Goal: Task Accomplishment & Management: Complete application form

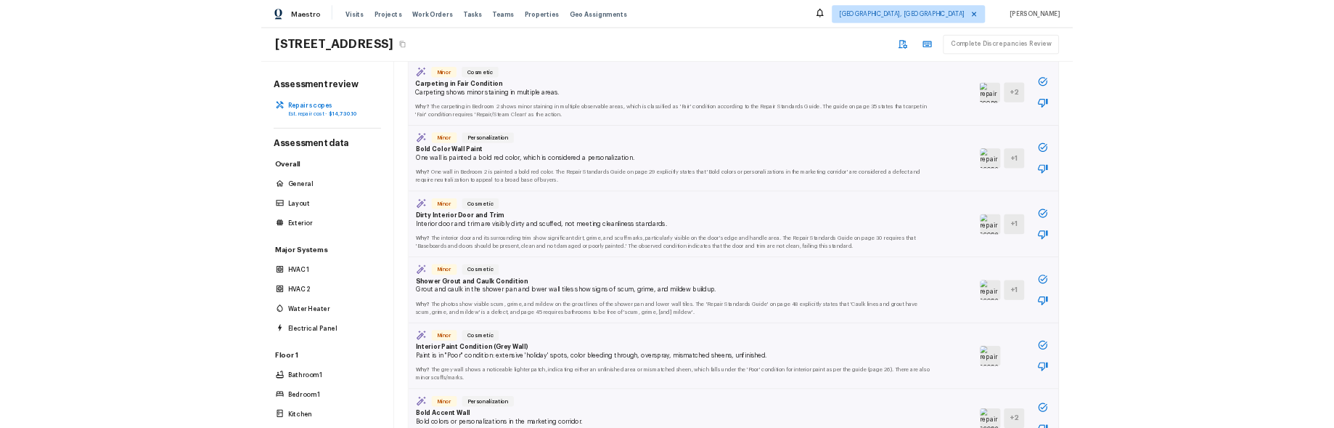
scroll to position [558, 0]
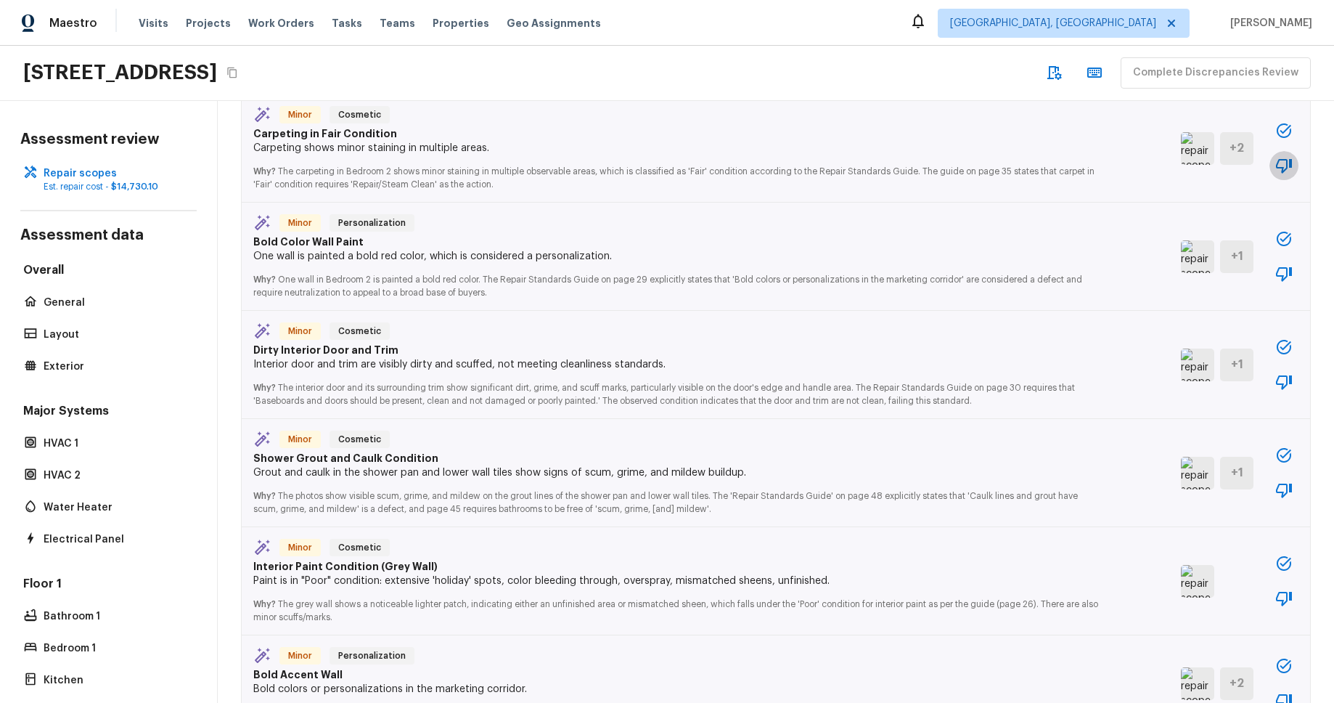
click at [1280, 166] on icon "button" at bounding box center [1284, 165] width 17 height 17
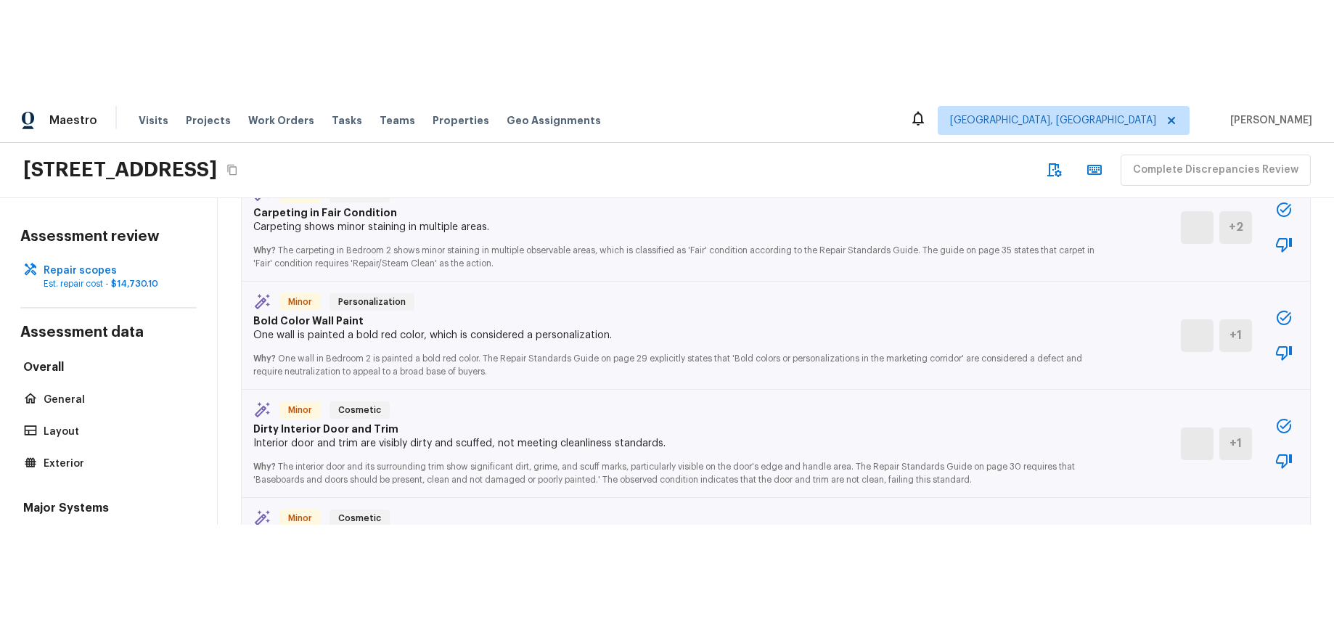
scroll to position [560, 0]
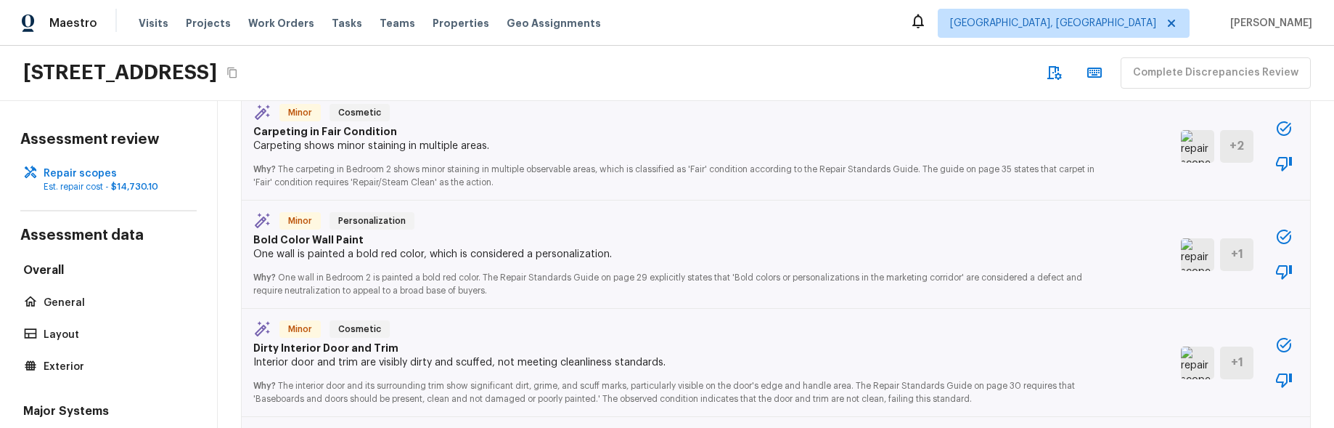
click at [1286, 166] on icon "button" at bounding box center [1284, 163] width 17 height 17
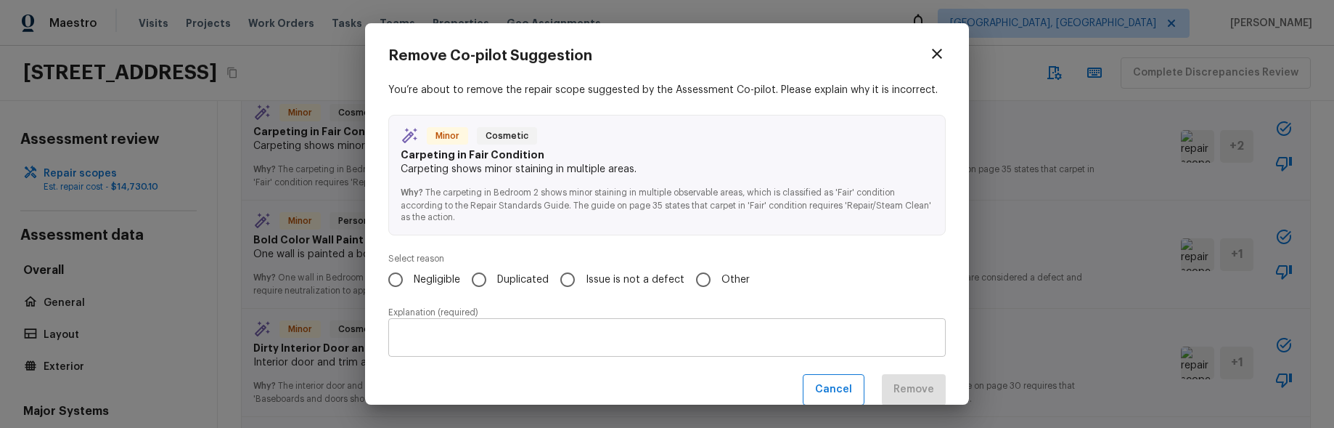
click at [712, 387] on div "Cancel Remove" at bounding box center [667, 389] width 558 height 31
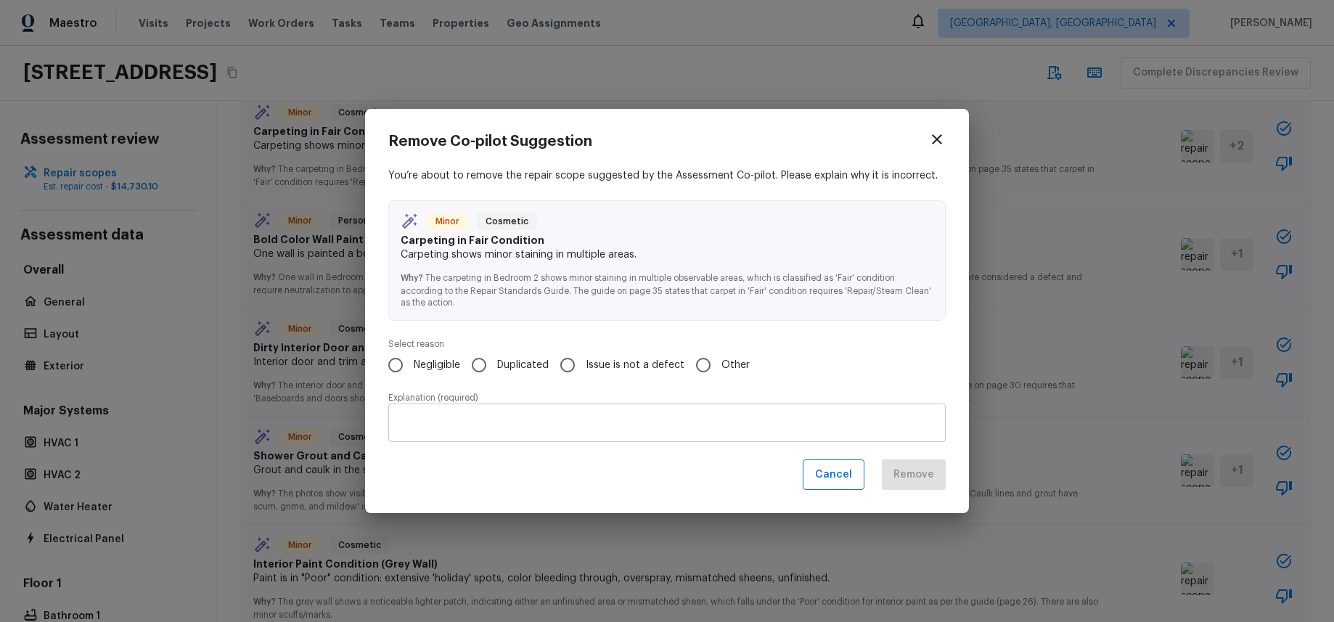
click at [791, 419] on textarea at bounding box center [667, 422] width 537 height 15
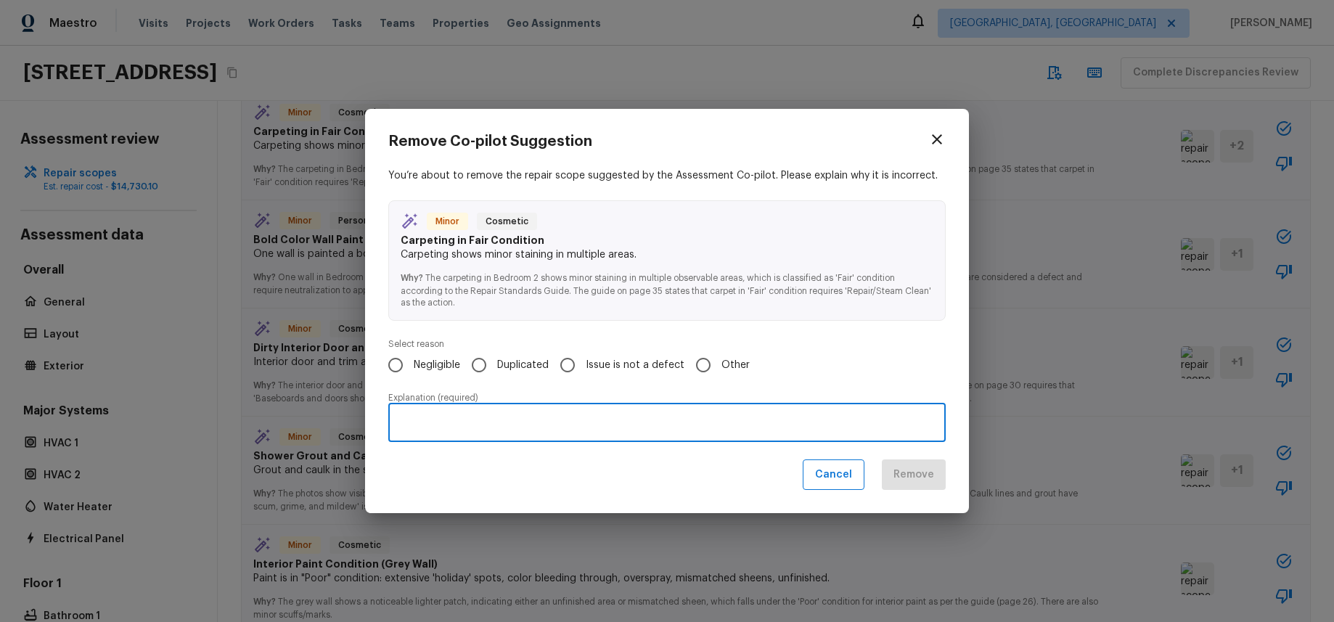
type textarea "d"
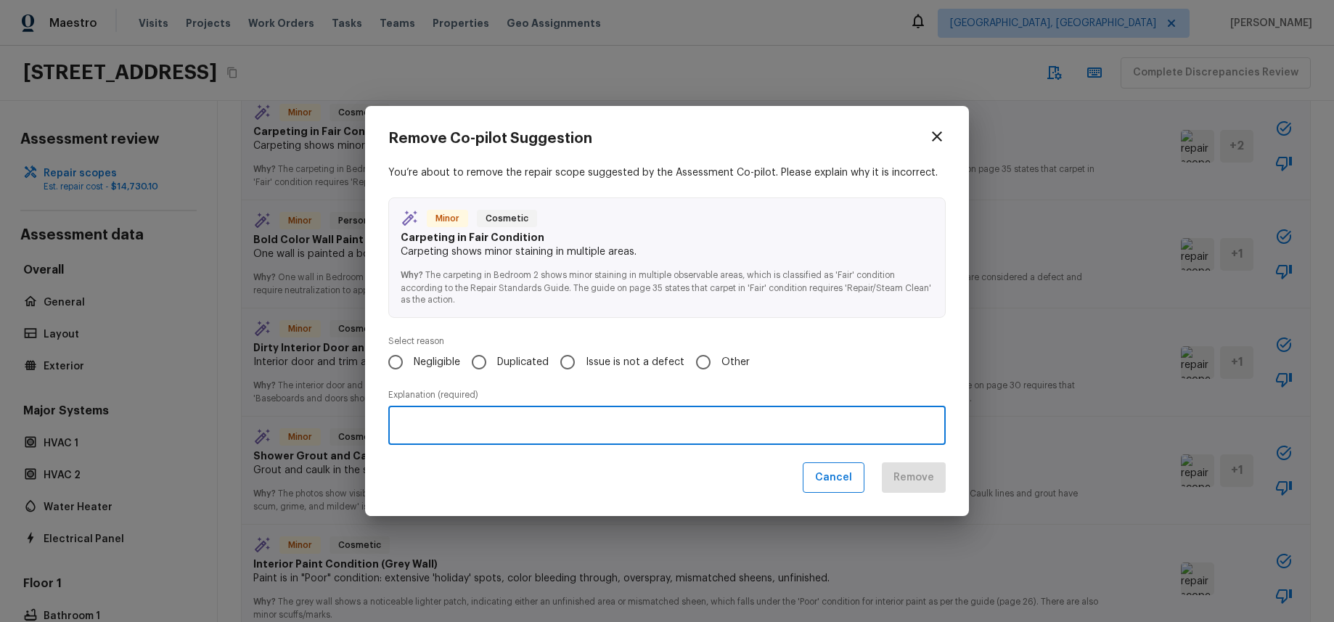
click at [860, 347] on div "Negligible Duplicated Issue is not a defect Other" at bounding box center [667, 362] width 558 height 30
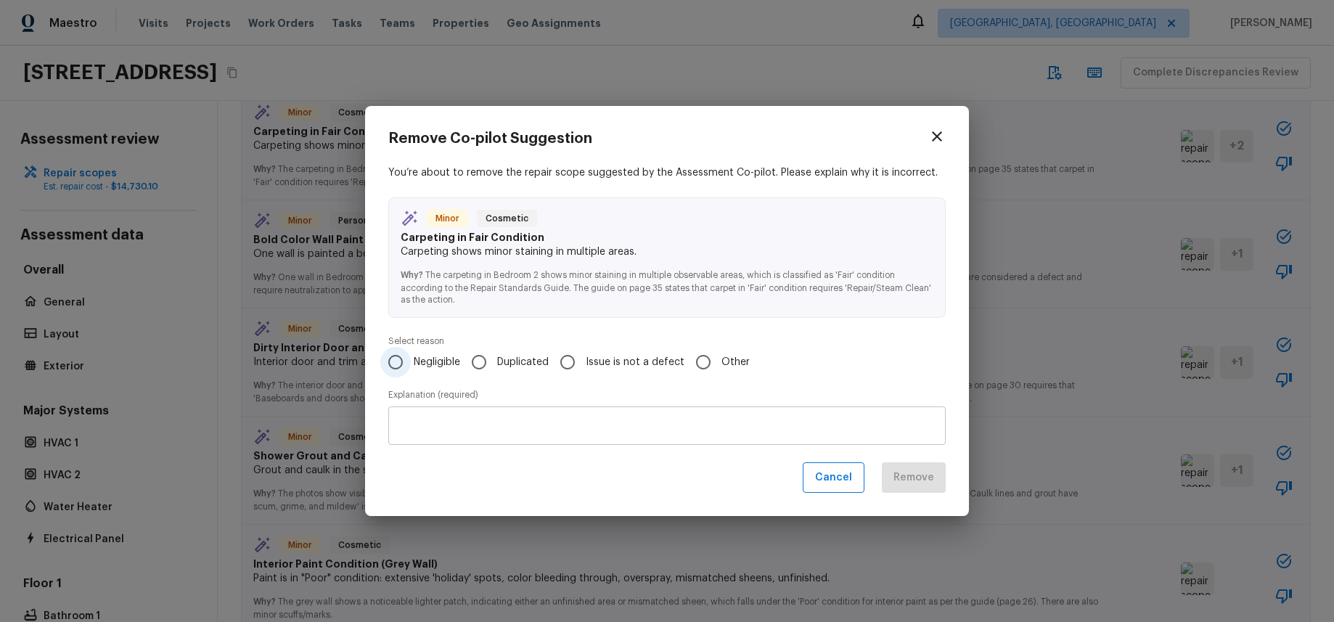
click at [405, 351] on input "Negligible" at bounding box center [395, 362] width 30 height 30
radio input "false"
radio input "true"
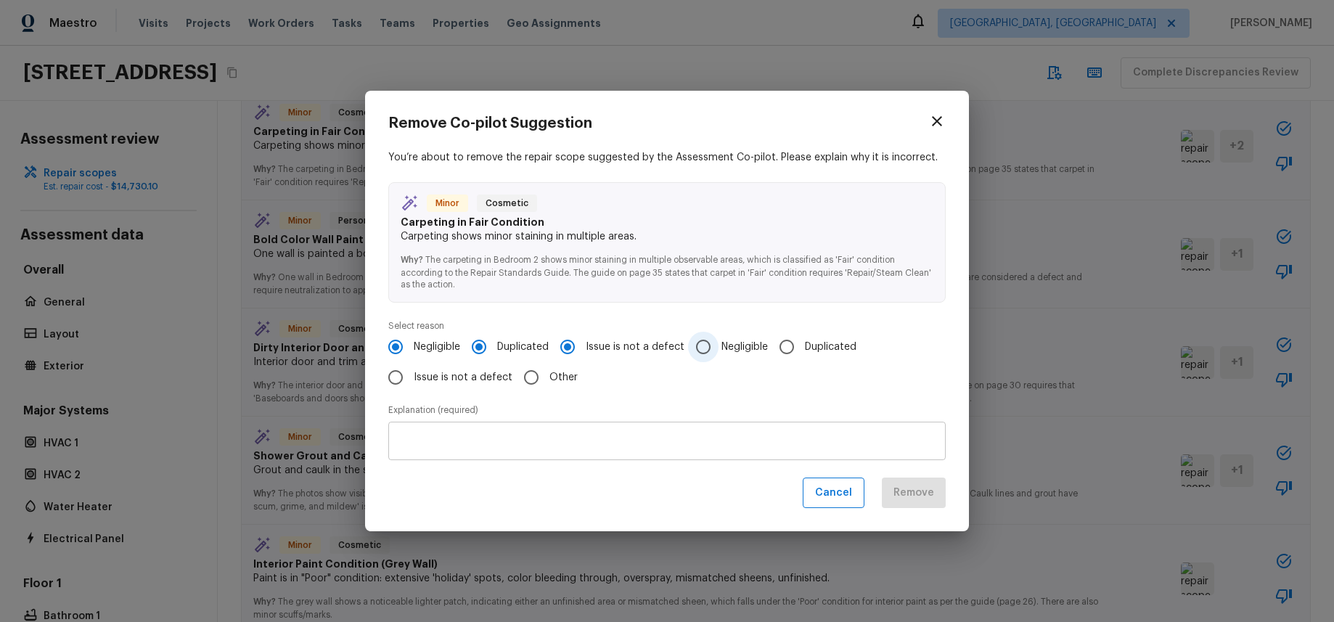
click at [737, 347] on span "Negligible" at bounding box center [745, 347] width 46 height 15
click at [719, 347] on input "Negligible" at bounding box center [703, 347] width 30 height 30
radio input "false"
radio input "true"
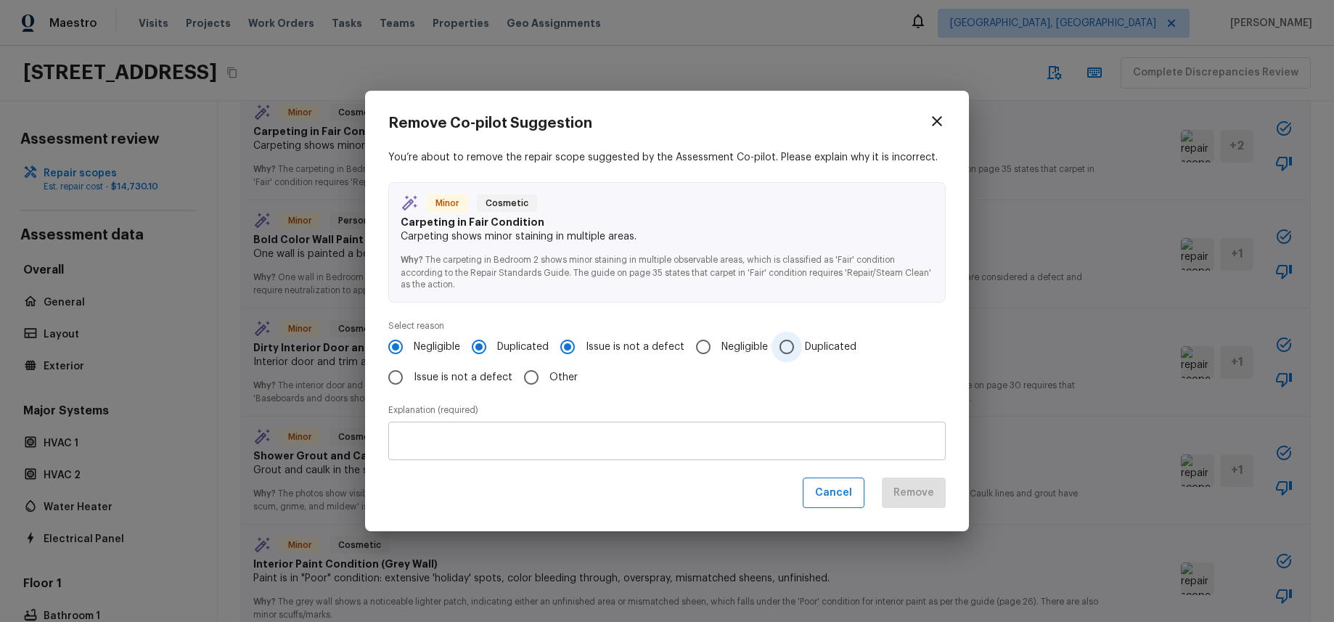
click at [809, 344] on span "Duplicated" at bounding box center [831, 347] width 52 height 15
click at [802, 344] on input "Duplicated" at bounding box center [787, 347] width 30 height 30
radio input "false"
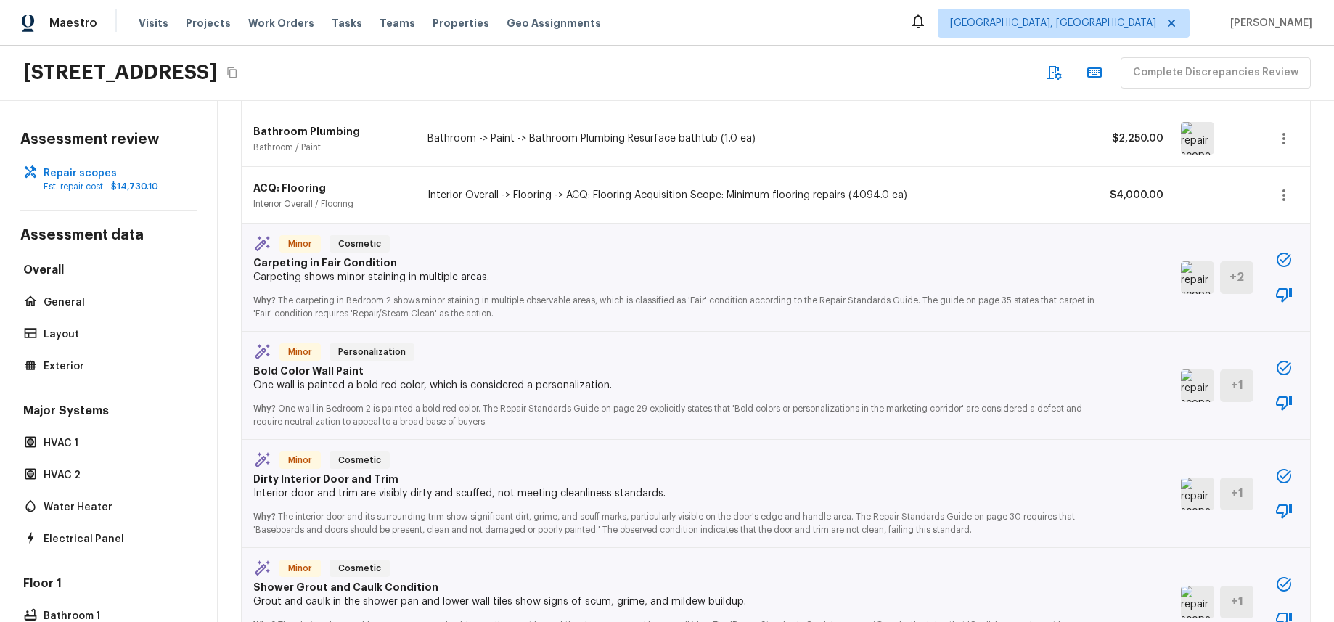
scroll to position [444, 0]
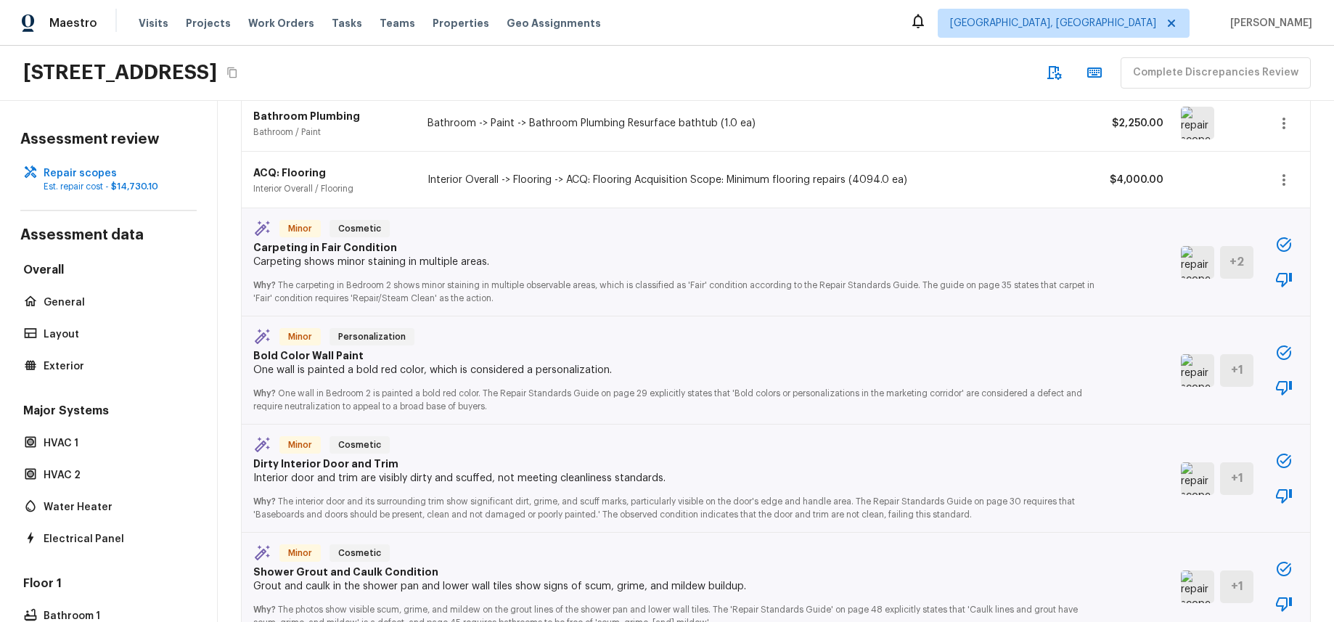
click at [1284, 279] on icon "button" at bounding box center [1284, 279] width 17 height 17
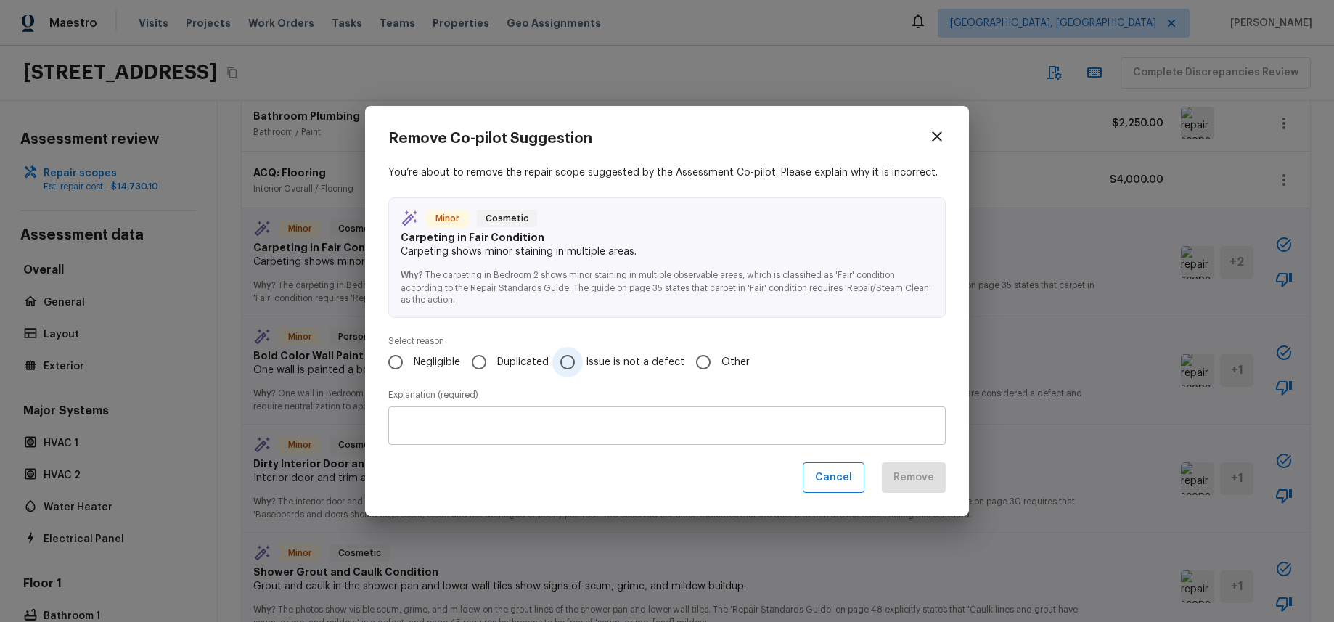
click at [622, 363] on span "Issue is not a defect" at bounding box center [635, 362] width 99 height 15
click at [583, 363] on input "Issue is not a defect" at bounding box center [568, 362] width 30 height 30
drag, startPoint x: 415, startPoint y: 360, endPoint x: 427, endPoint y: 359, distance: 12.4
click at [415, 360] on span "Negligible" at bounding box center [437, 362] width 46 height 15
click at [411, 360] on input "Negligible" at bounding box center [395, 362] width 30 height 30
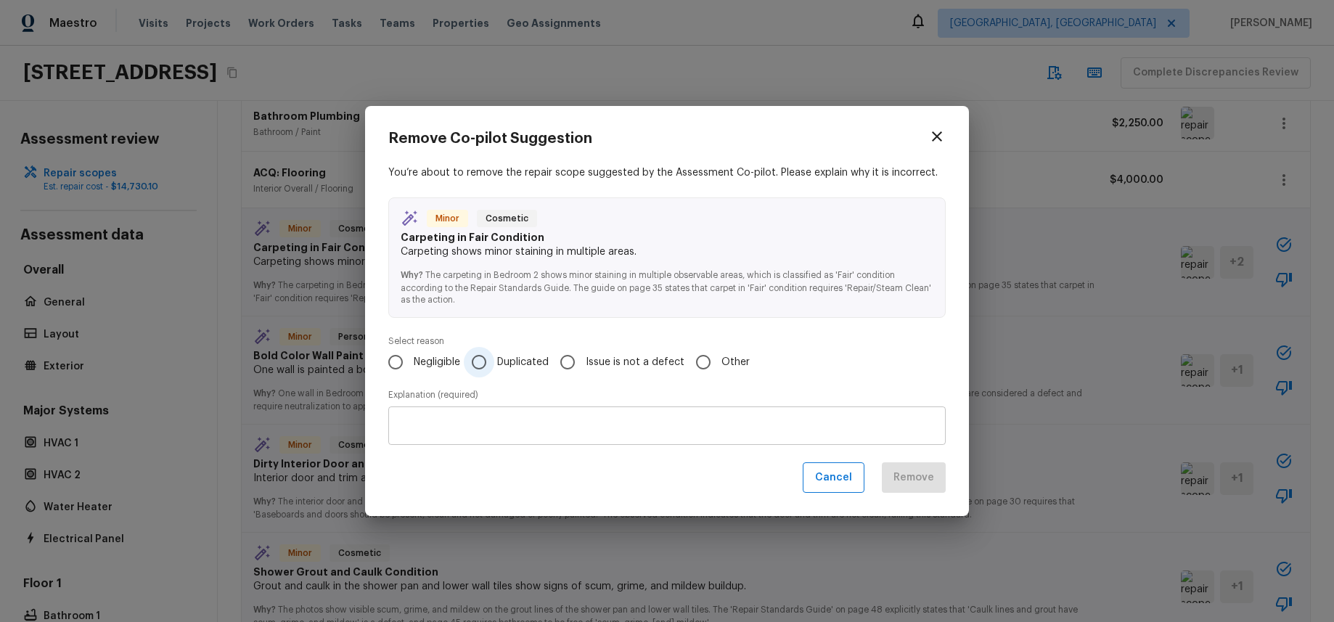
click at [537, 363] on span "Duplicated" at bounding box center [523, 362] width 52 height 15
click at [494, 363] on input "Duplicated" at bounding box center [479, 362] width 30 height 30
click at [503, 361] on span "Duplicated" at bounding box center [523, 362] width 52 height 15
click at [494, 361] on input "Duplicated" at bounding box center [479, 362] width 30 height 30
click at [583, 361] on input "Issue is not a defect" at bounding box center [568, 362] width 30 height 30
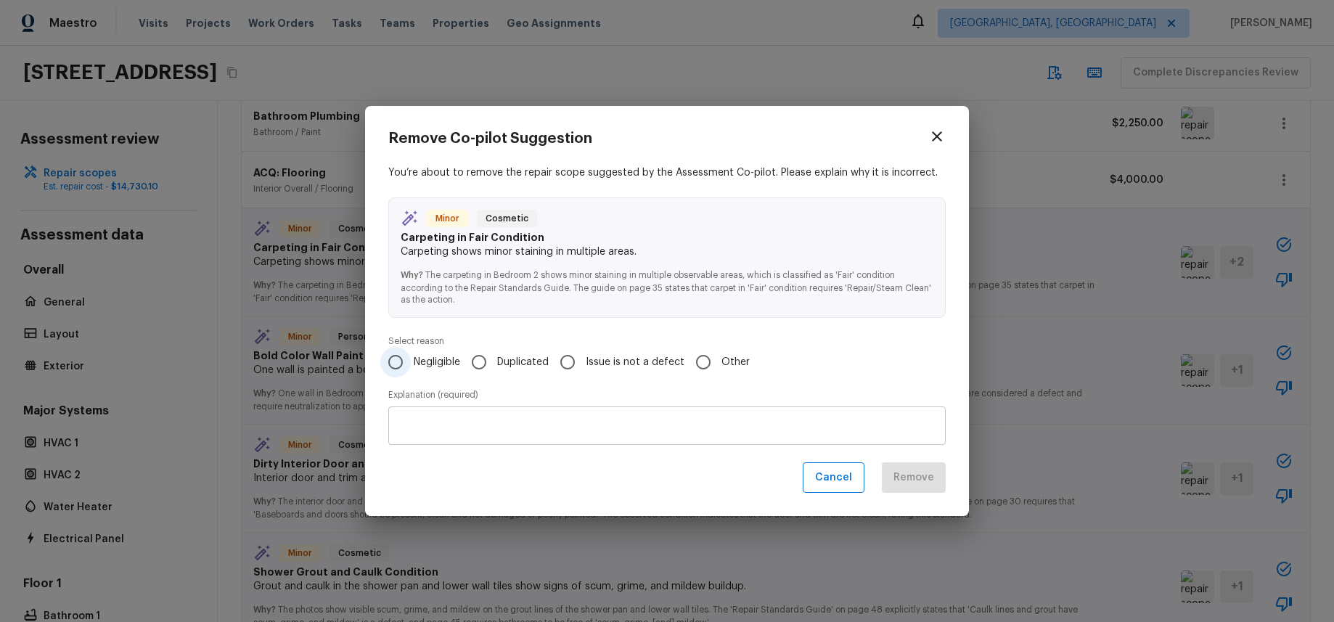
click at [421, 364] on span "Negligible" at bounding box center [437, 362] width 46 height 15
click at [411, 364] on input "Negligible" at bounding box center [395, 362] width 30 height 30
radio input "true"
click at [494, 364] on input "Duplicated" at bounding box center [479, 362] width 30 height 30
radio input "true"
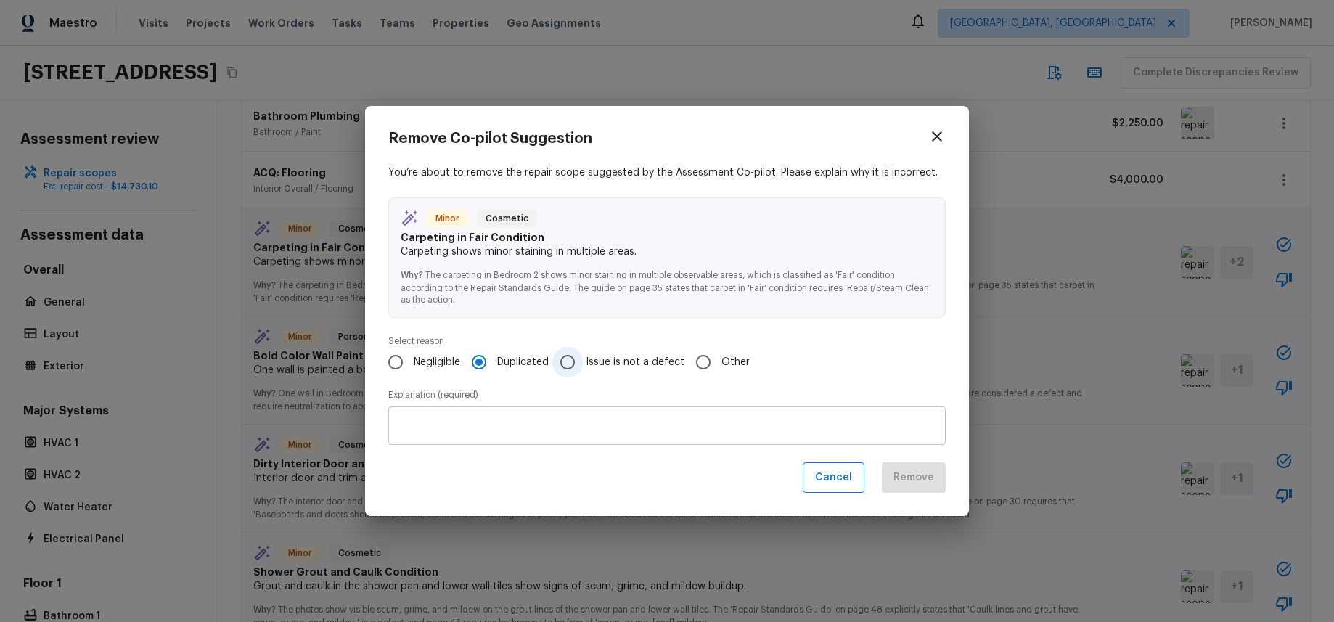
drag, startPoint x: 568, startPoint y: 364, endPoint x: 584, endPoint y: 364, distance: 16.0
click at [568, 364] on input "Issue is not a defect" at bounding box center [568, 362] width 30 height 30
radio input "true"
click at [702, 361] on input "Other" at bounding box center [703, 362] width 30 height 30
radio input "true"
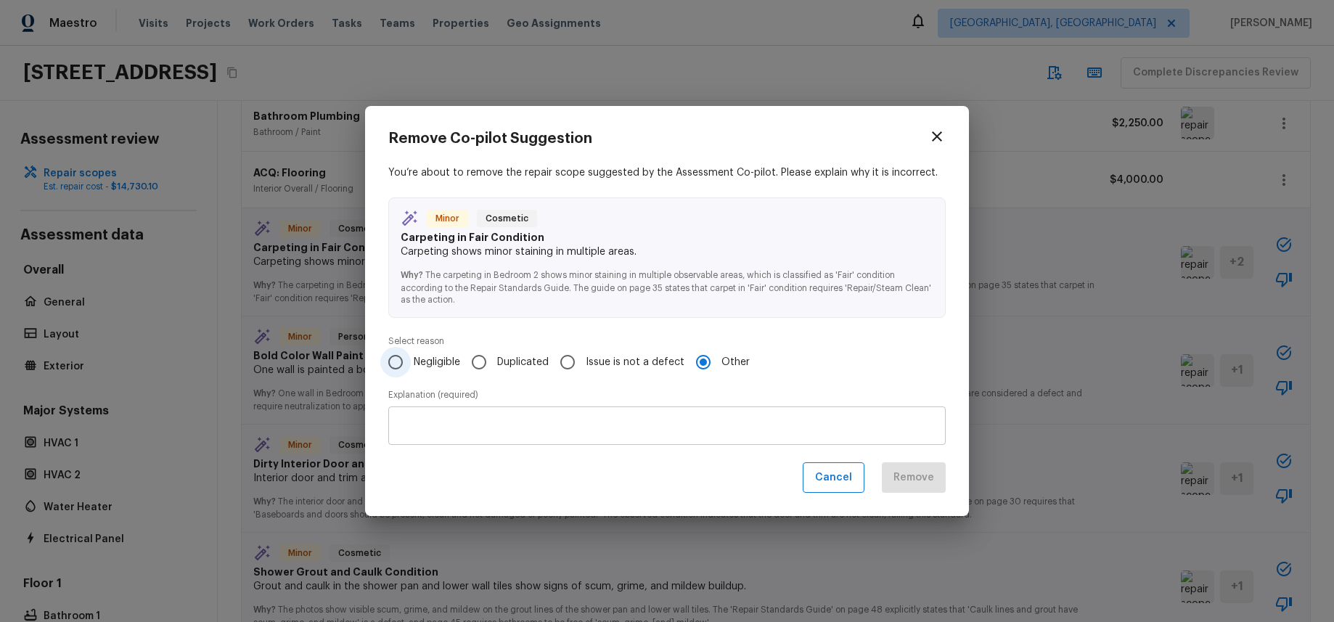
click at [425, 366] on span "Negligible" at bounding box center [437, 362] width 46 height 15
click at [411, 366] on input "Negligible" at bounding box center [395, 362] width 30 height 30
radio input "true"
click at [824, 441] on div "x ​" at bounding box center [667, 426] width 558 height 38
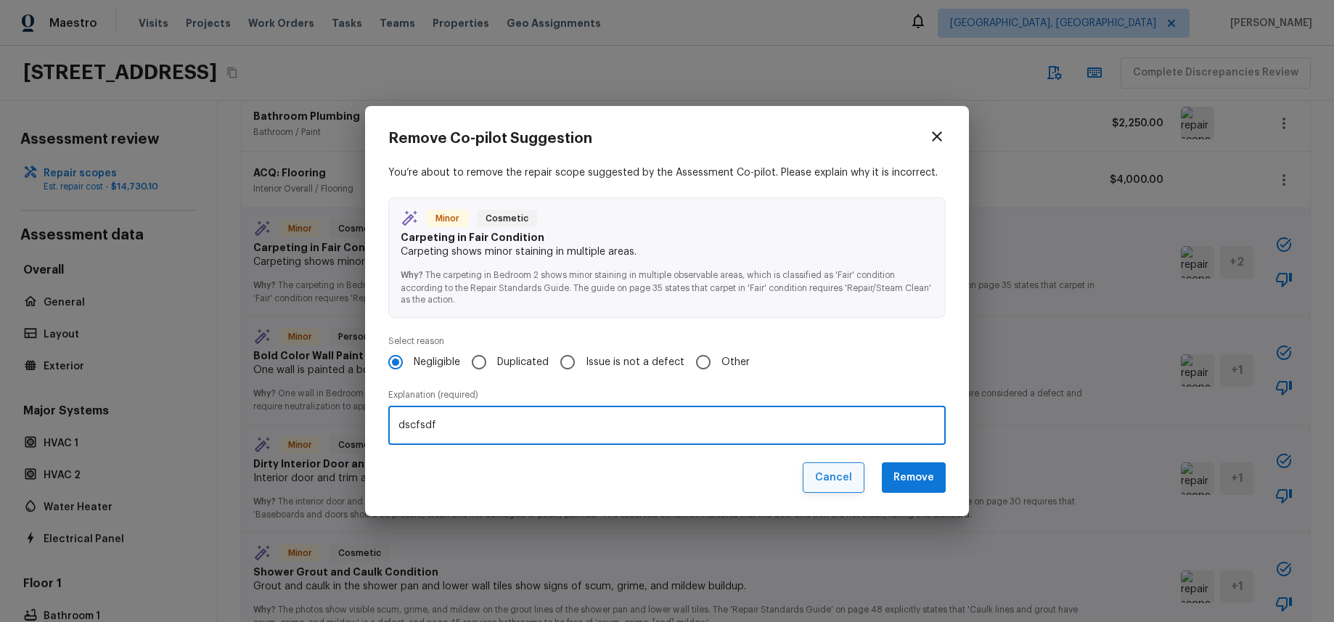
type textarea "dscfsdf"
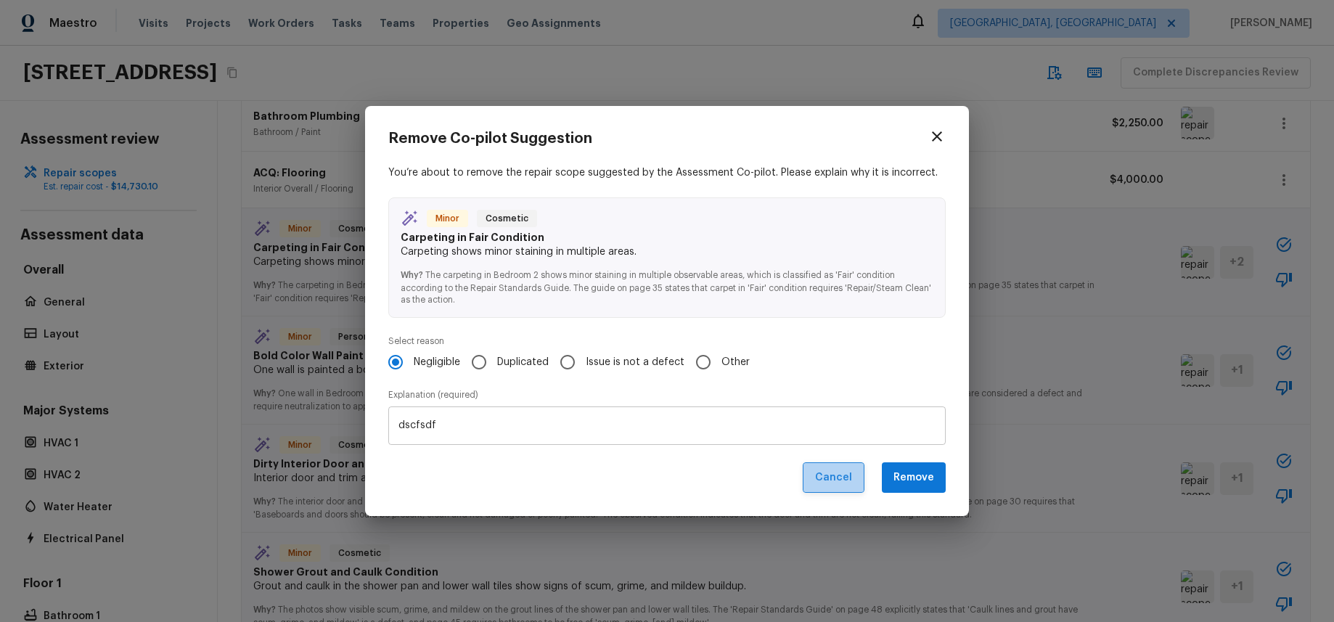
click at [847, 477] on button "Cancel" at bounding box center [834, 477] width 62 height 31
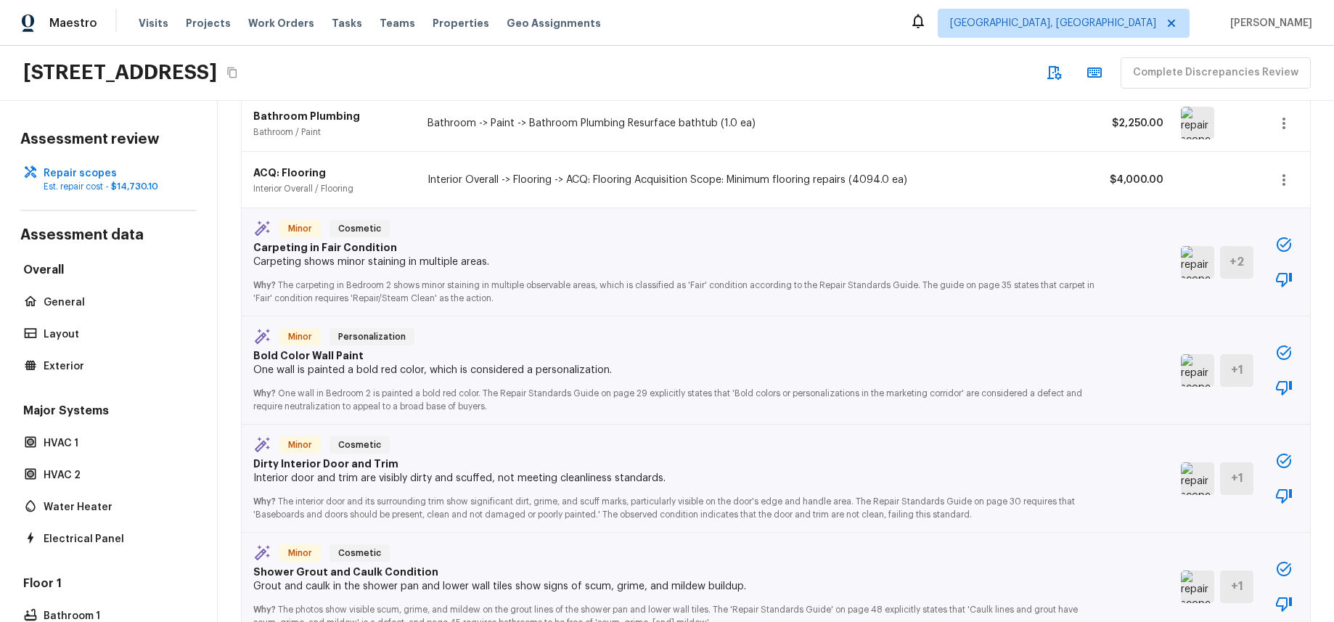
click at [1290, 497] on icon "button" at bounding box center [1284, 496] width 16 height 15
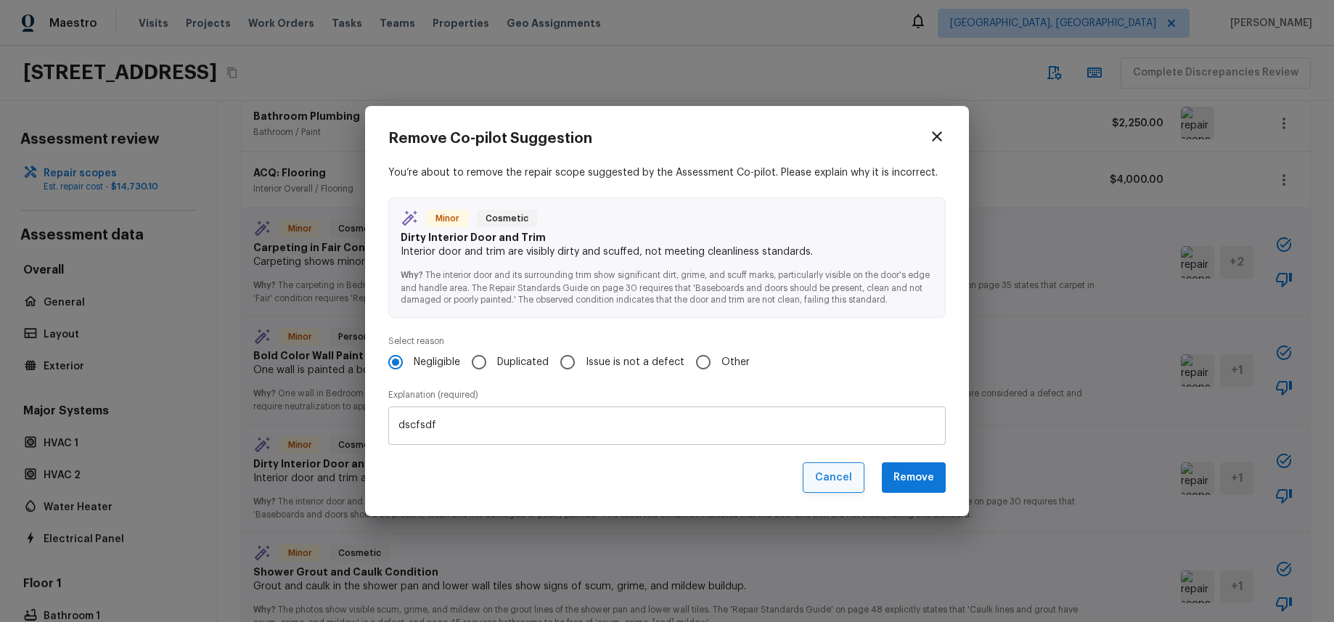
click at [828, 483] on button "Cancel" at bounding box center [834, 477] width 62 height 31
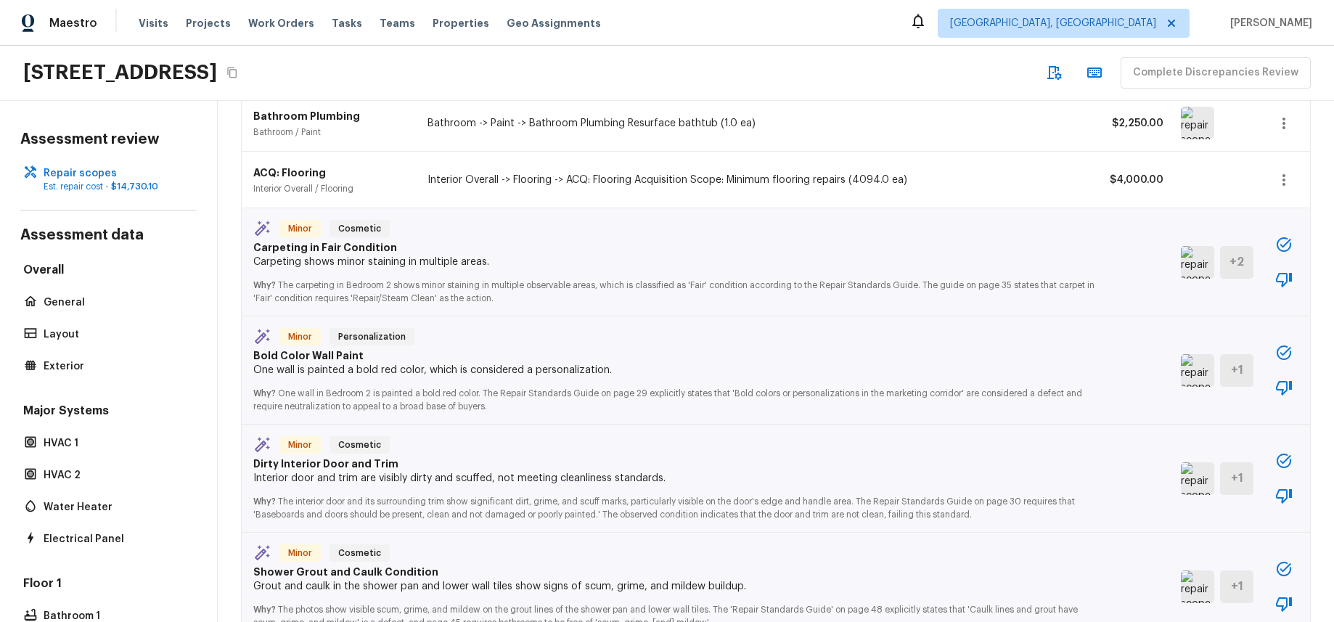
click at [1282, 496] on icon "button" at bounding box center [1284, 495] width 17 height 17
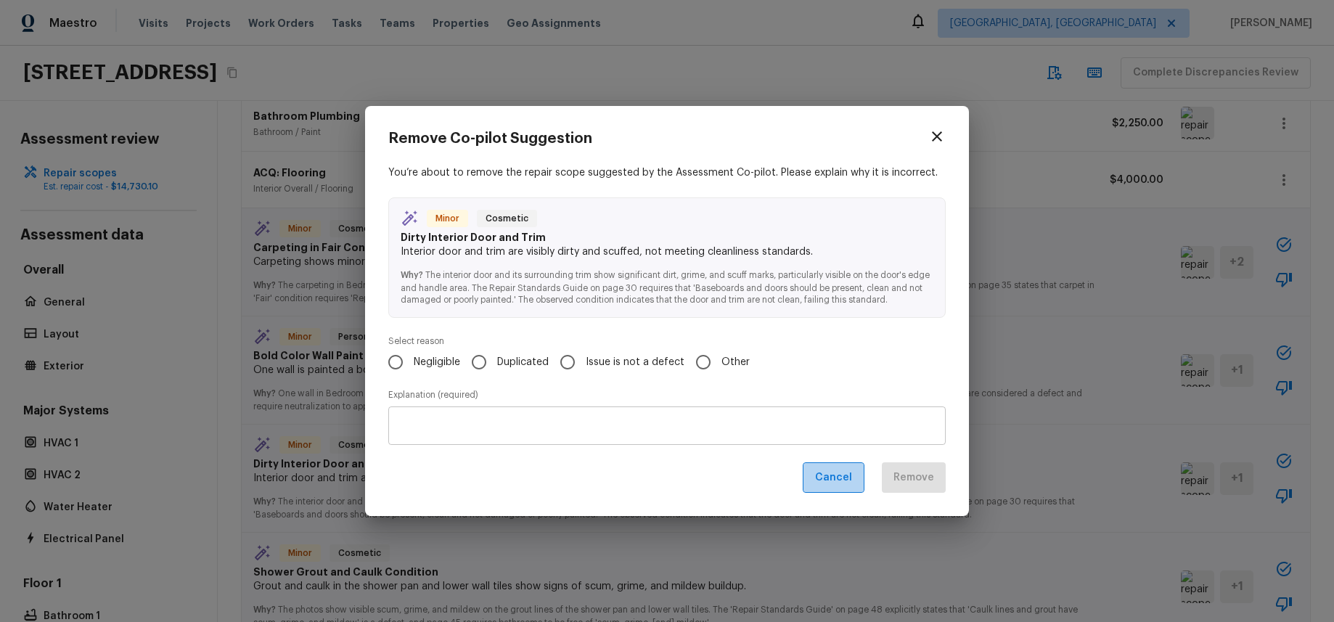
click at [847, 481] on button "Cancel" at bounding box center [834, 477] width 62 height 31
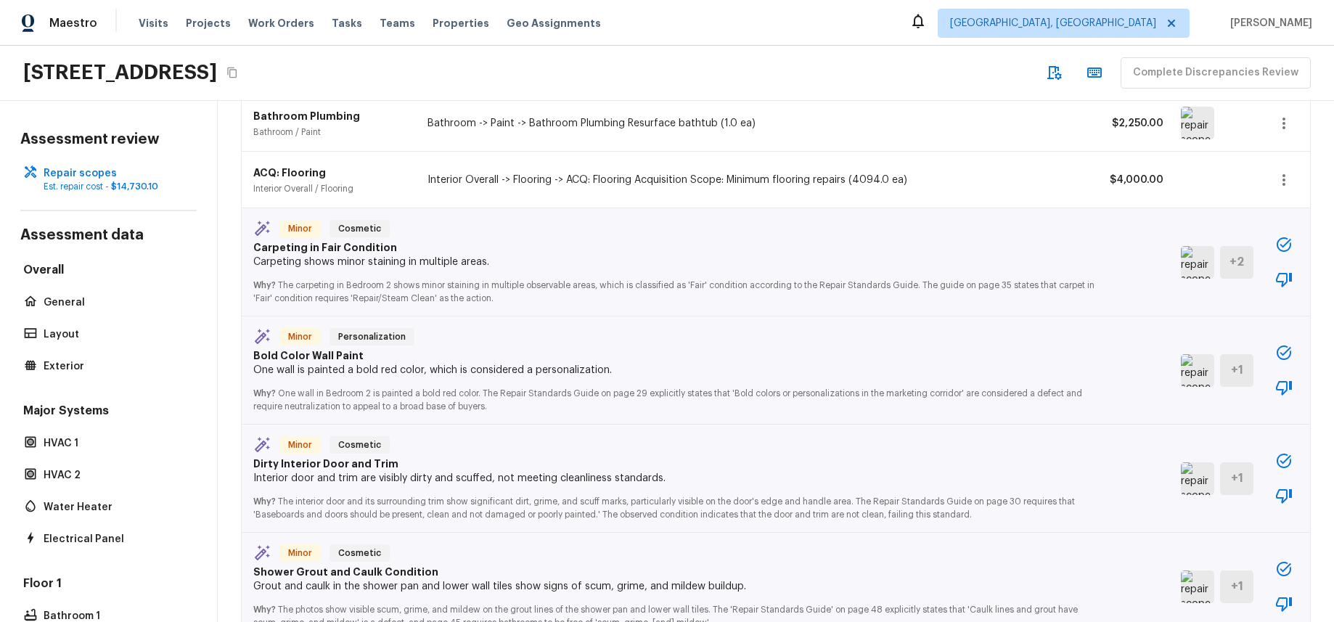
click at [1284, 386] on icon "button" at bounding box center [1284, 387] width 17 height 17
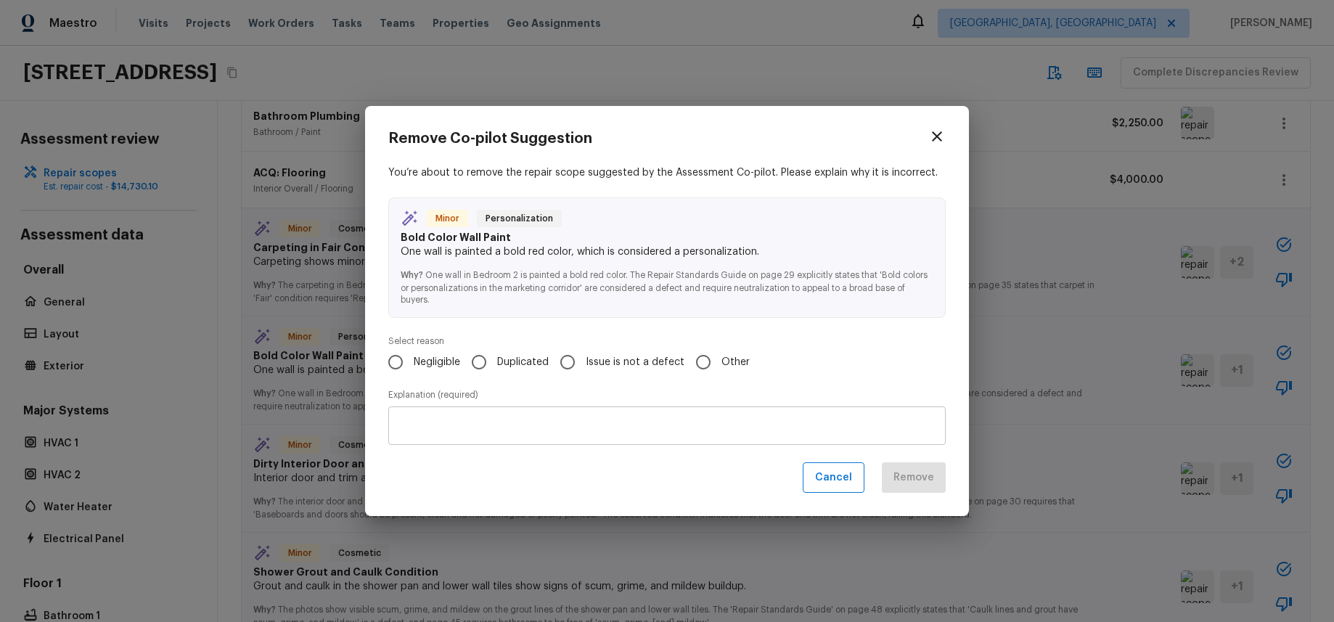
drag, startPoint x: 713, startPoint y: 372, endPoint x: 762, endPoint y: 399, distance: 55.2
click at [713, 372] on input "Other" at bounding box center [703, 362] width 30 height 30
radio input "true"
click at [831, 478] on button "Cancel" at bounding box center [834, 477] width 62 height 31
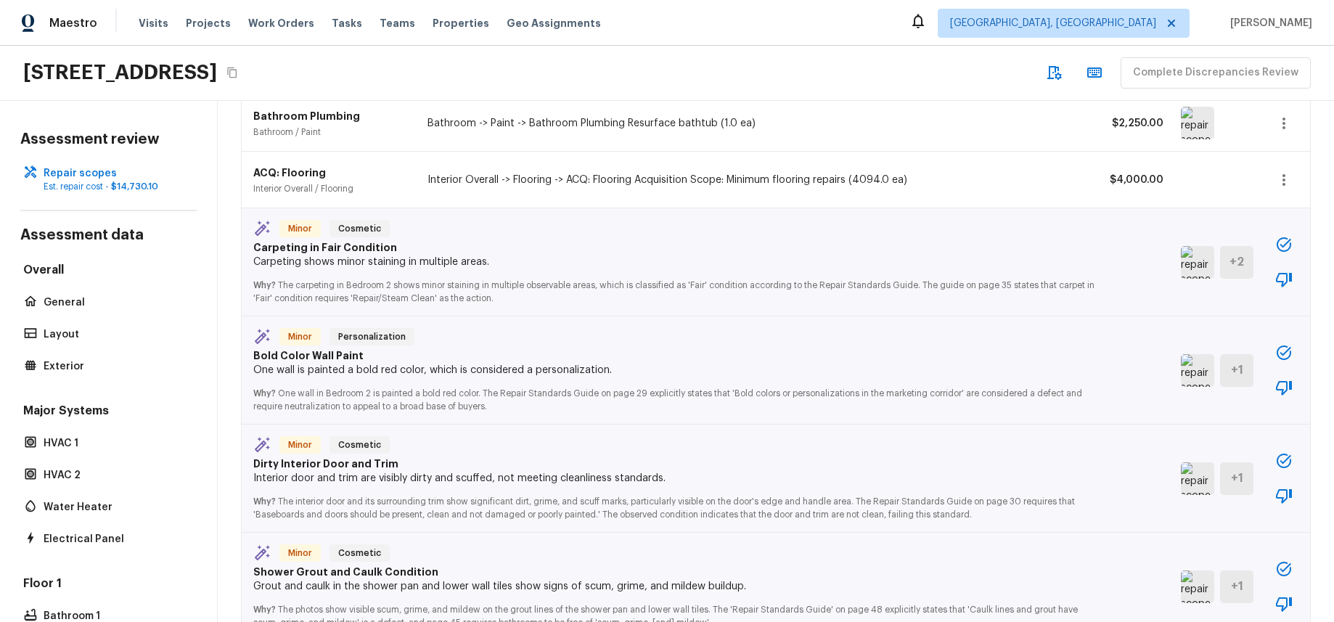
click at [1295, 396] on div at bounding box center [1284, 370] width 29 height 64
click at [1292, 393] on icon "button" at bounding box center [1284, 387] width 17 height 17
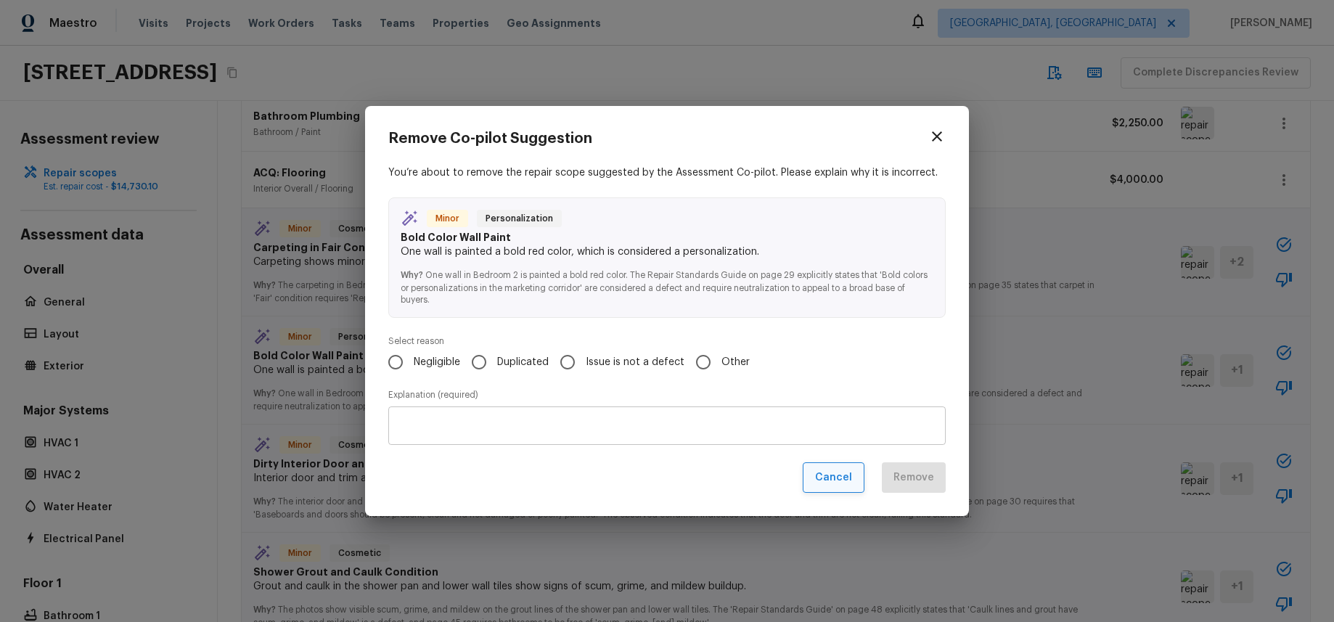
click at [828, 465] on button "Cancel" at bounding box center [834, 477] width 62 height 31
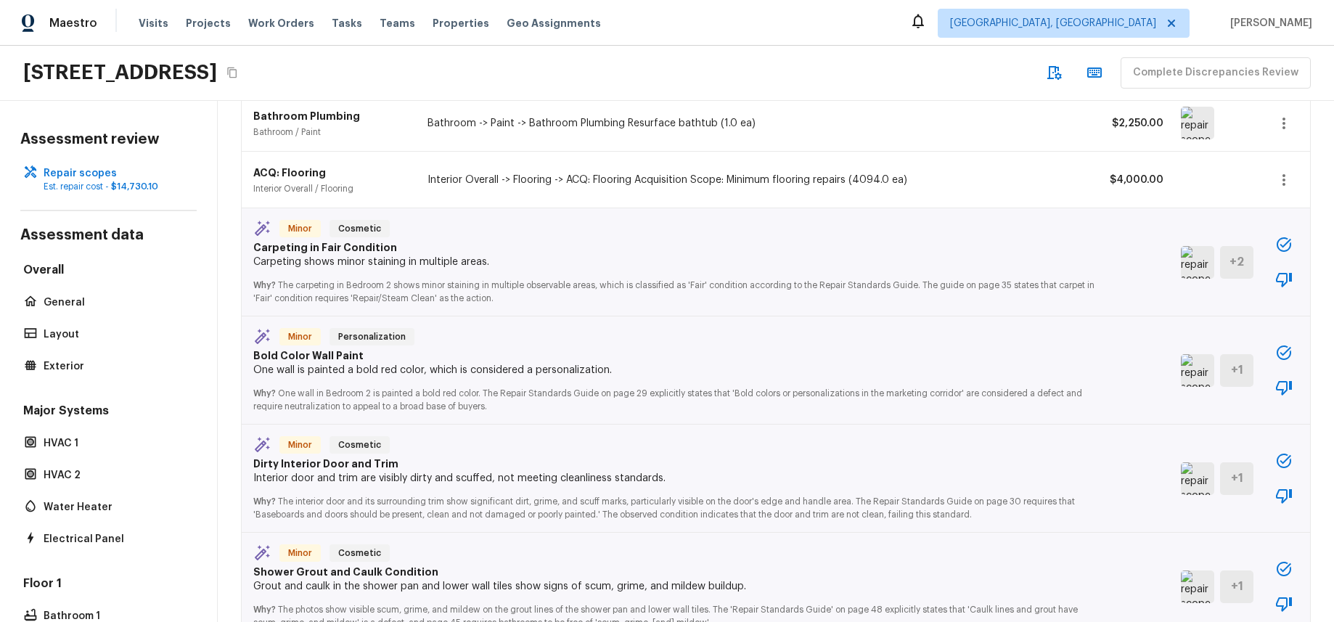
click at [1273, 606] on button "button" at bounding box center [1284, 604] width 29 height 29
